Goal: Navigation & Orientation: Go to known website

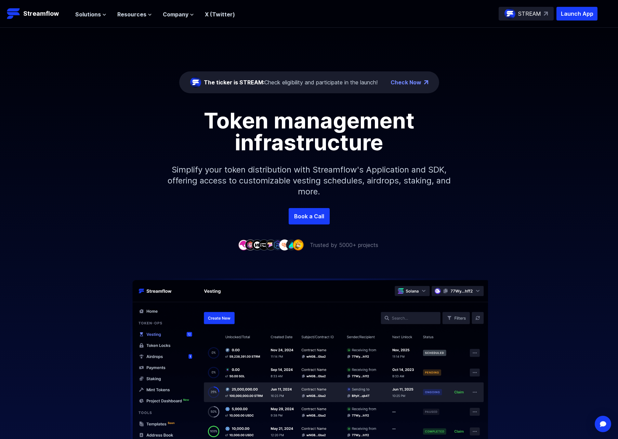
click at [539, 16] on p "STREAM" at bounding box center [529, 14] width 23 height 8
click at [576, 13] on p "Launch App" at bounding box center [576, 14] width 41 height 14
click at [148, 14] on icon at bounding box center [149, 14] width 3 height 1
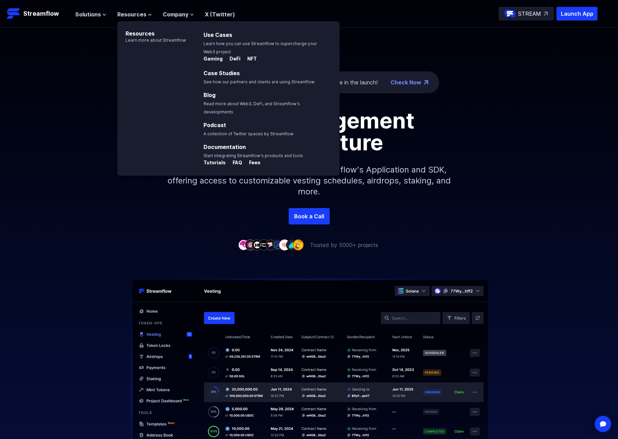
click at [106, 17] on ul "Solutions Overview Streamflow features an all-in-one token distribution platfor…" at bounding box center [155, 14] width 160 height 8
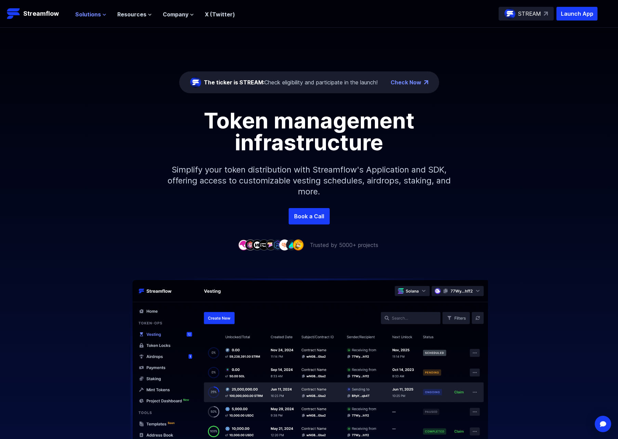
click at [104, 14] on icon at bounding box center [104, 15] width 4 height 4
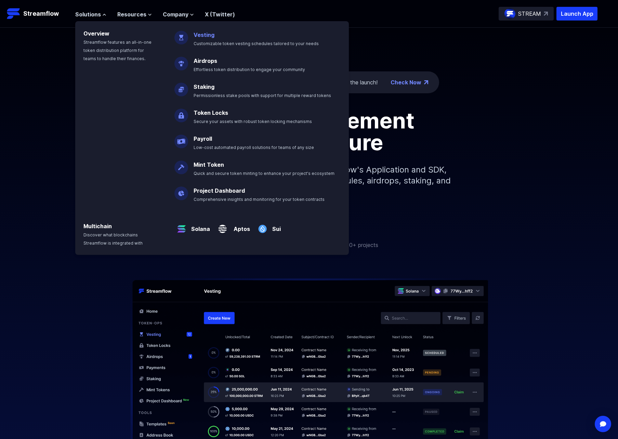
click at [209, 33] on link "Vesting" at bounding box center [203, 34] width 21 height 7
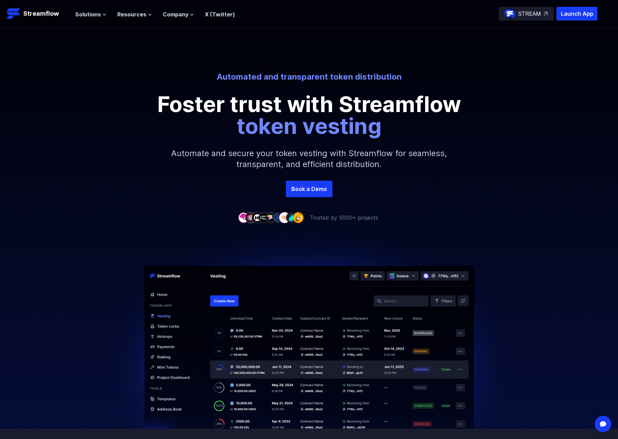
click at [581, 24] on header "Streamflow Launch App STREAM Solutions Overview Streamflow features an all-in-o…" at bounding box center [309, 14] width 618 height 28
click at [580, 19] on p "Launch App" at bounding box center [576, 14] width 41 height 14
